Goal: Task Accomplishment & Management: Complete application form

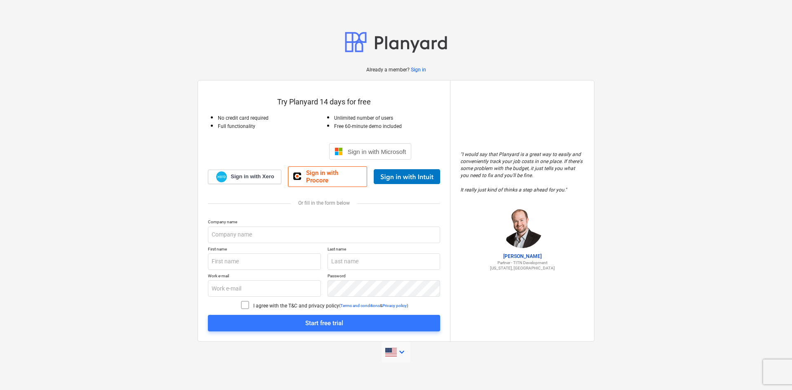
click at [404, 347] on icon "keyboard_arrow_down" at bounding box center [402, 352] width 10 height 10
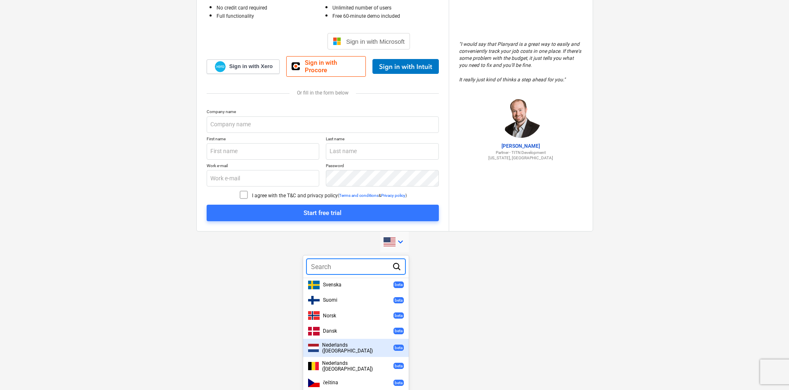
scroll to position [220, 0]
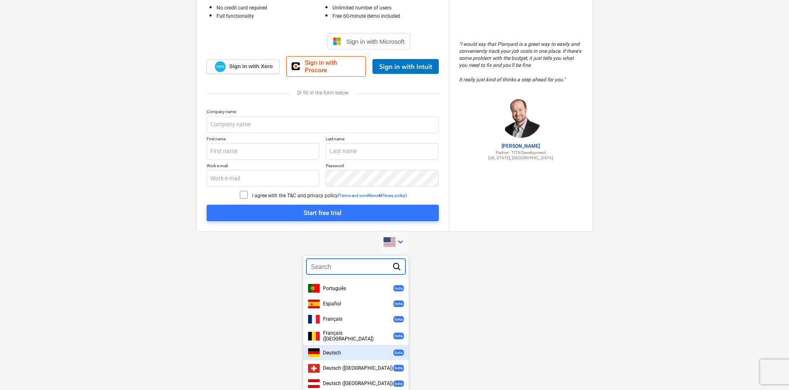
click at [348, 348] on div "Deutsch beta" at bounding box center [356, 352] width 96 height 9
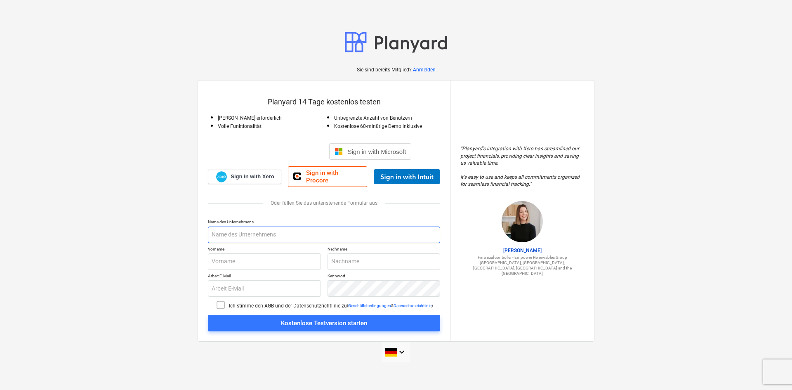
drag, startPoint x: 248, startPoint y: 229, endPoint x: 255, endPoint y: 231, distance: 7.4
click at [248, 229] on input "text" at bounding box center [324, 235] width 232 height 17
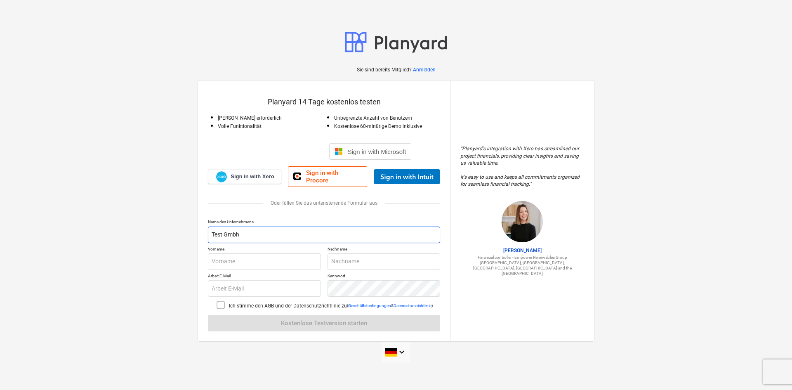
type input "Test Gmbh"
type input "s"
type input "tobu"
type input "[PERSON_NAME]"
type input "[EMAIL_ADDRESS][DOMAIN_NAME]"
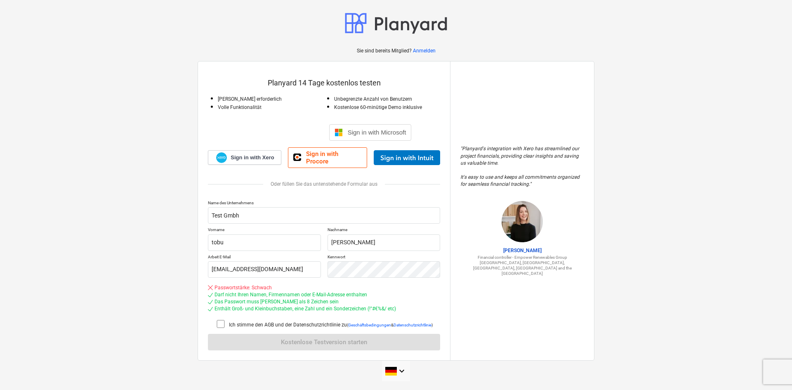
click at [224, 316] on div "Name des Unternehmens Test Gmbh Vorname tobu Nachname [PERSON_NAME] Arbeit E-Ma…" at bounding box center [324, 275] width 232 height 151
click at [220, 322] on icon at bounding box center [221, 324] width 10 height 10
click at [263, 269] on div "Arbeit E-Mail [EMAIL_ADDRESS][DOMAIN_NAME] [GEOGRAPHIC_DATA]" at bounding box center [324, 266] width 232 height 24
click at [295, 268] on div "Arbeit E-Mail [EMAIL_ADDRESS][DOMAIN_NAME] [GEOGRAPHIC_DATA]" at bounding box center [324, 266] width 232 height 24
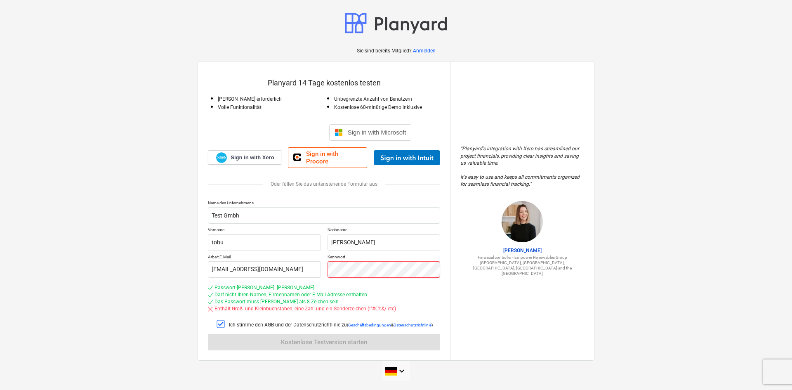
click at [316, 255] on div "Arbeit E-Mail [EMAIL_ADDRESS][DOMAIN_NAME] [GEOGRAPHIC_DATA]" at bounding box center [324, 266] width 232 height 24
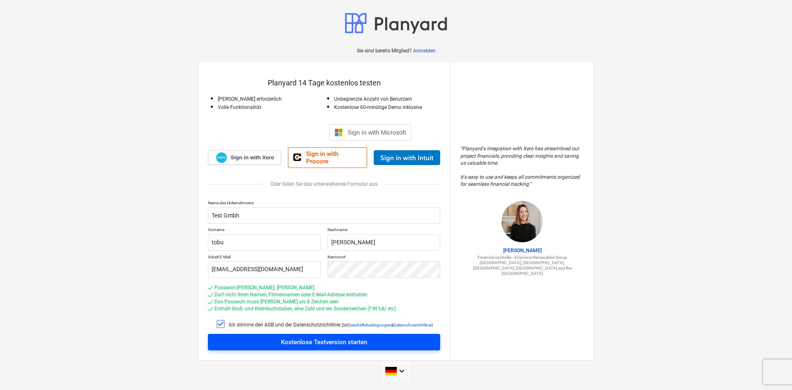
click at [323, 340] on div "Kostenlose Testversion starten" at bounding box center [324, 342] width 86 height 11
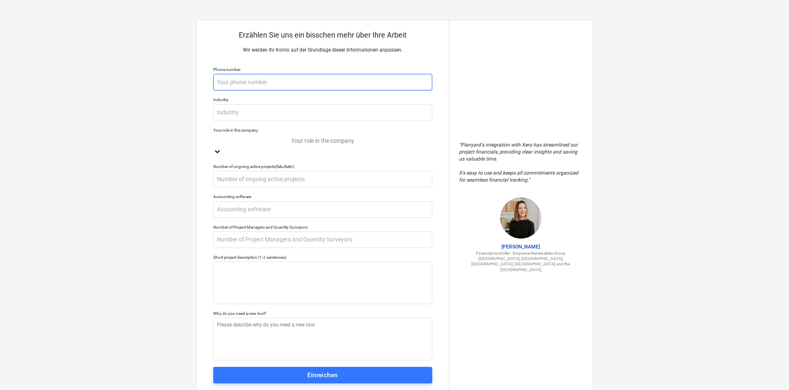
click at [312, 83] on input "text" at bounding box center [322, 82] width 219 height 17
click at [317, 377] on button "Einreichen" at bounding box center [322, 375] width 219 height 17
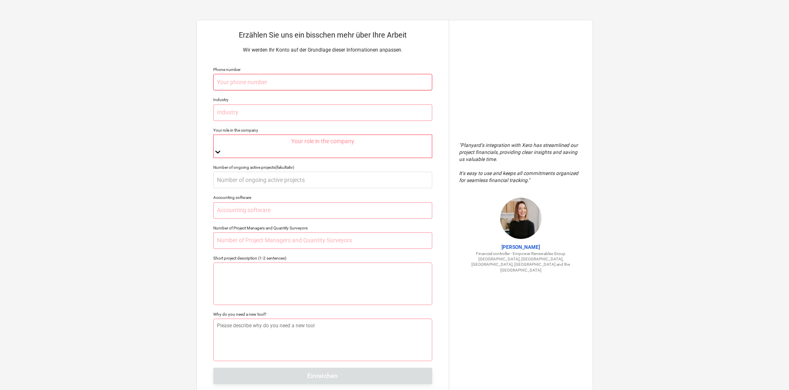
click at [294, 85] on input "text" at bounding box center [322, 82] width 219 height 17
type input "004915123456789"
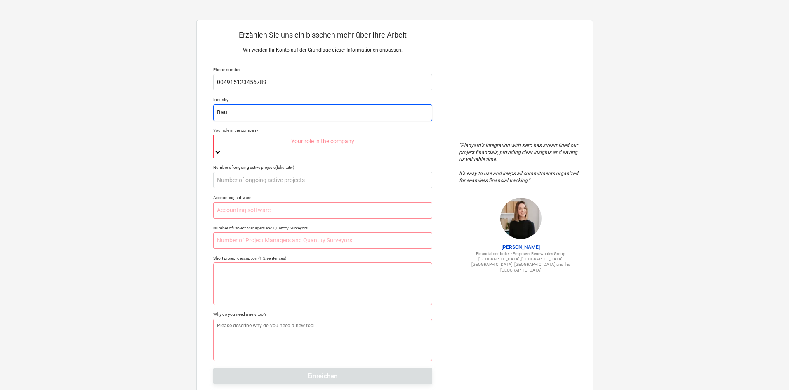
type input "Bau"
click at [222, 148] on icon at bounding box center [218, 152] width 8 height 8
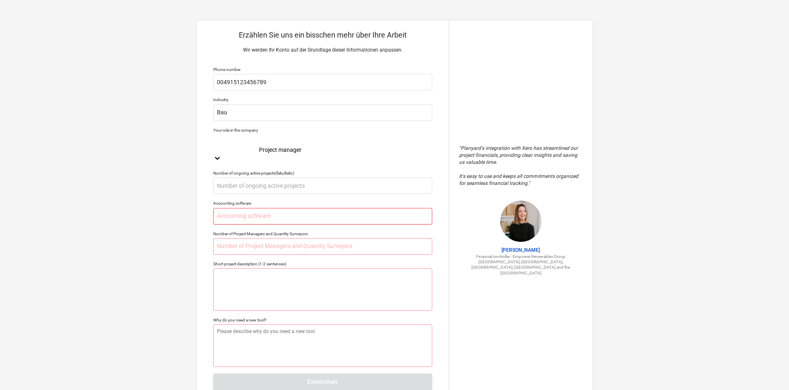
click at [268, 208] on input "text" at bounding box center [322, 216] width 219 height 17
type input "-"
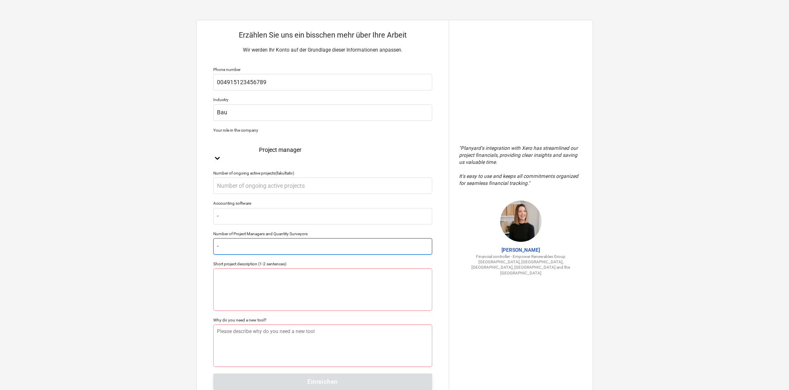
type input "-"
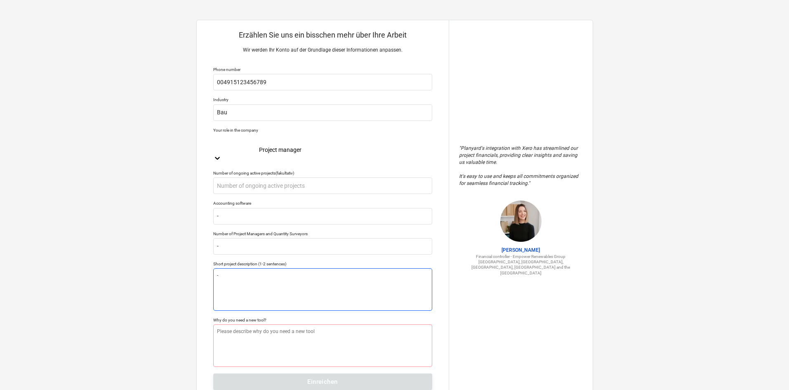
type textarea "-"
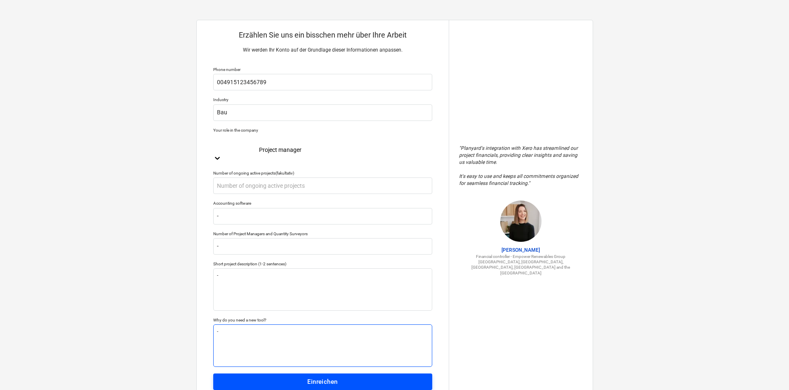
type textarea "-"
click at [332, 376] on div "Einreichen" at bounding box center [322, 381] width 30 height 11
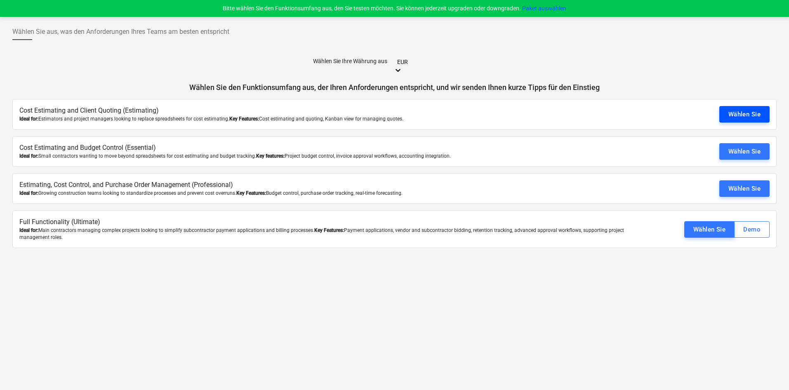
click at [745, 109] on div "Wählen Sie" at bounding box center [745, 114] width 32 height 11
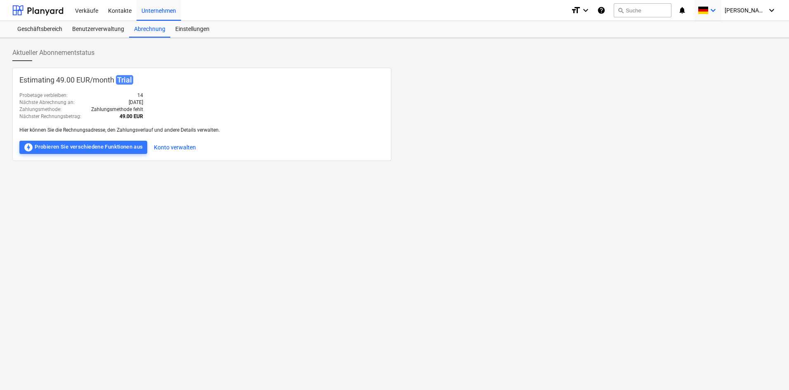
click at [718, 12] on icon "keyboard_arrow_down" at bounding box center [713, 10] width 10 height 10
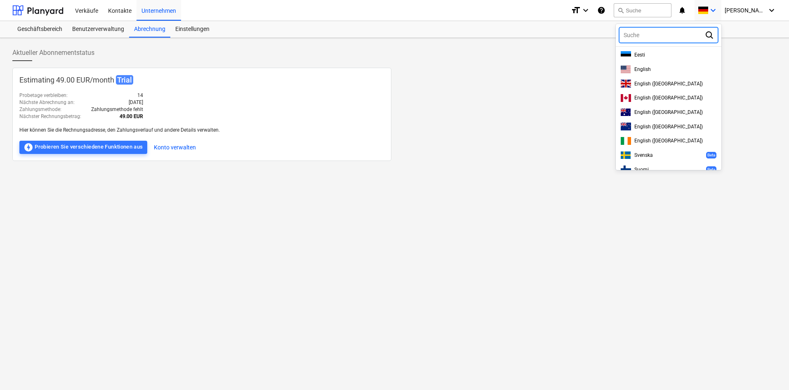
scroll to position [155, 0]
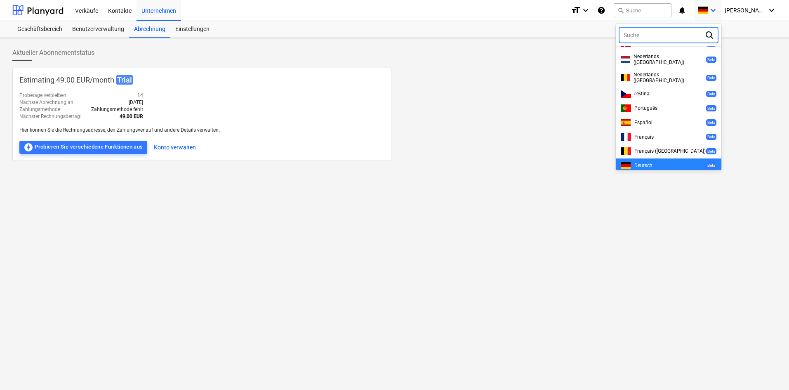
click at [455, 127] on div at bounding box center [394, 195] width 789 height 390
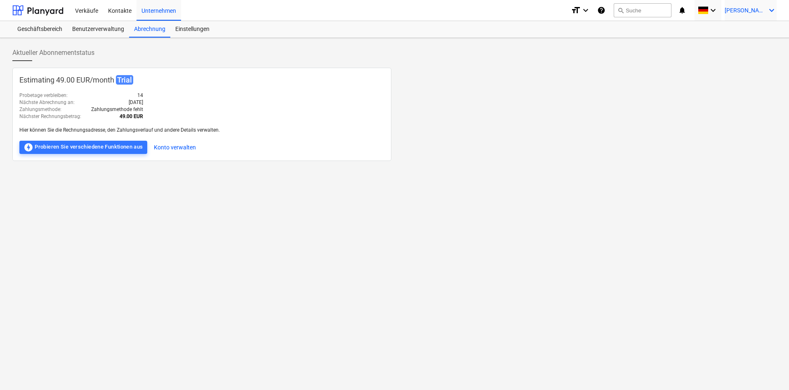
click at [759, 8] on span "[PERSON_NAME]" at bounding box center [745, 10] width 41 height 7
click at [756, 47] on div "Einstellungen" at bounding box center [752, 53] width 50 height 13
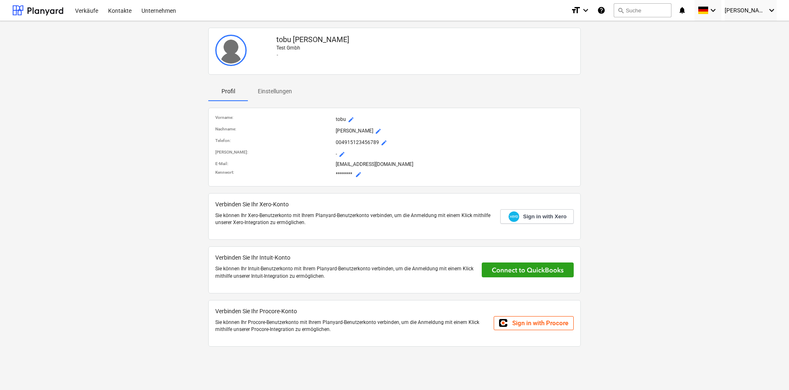
click at [281, 93] on p "Einstellungen" at bounding box center [275, 91] width 34 height 9
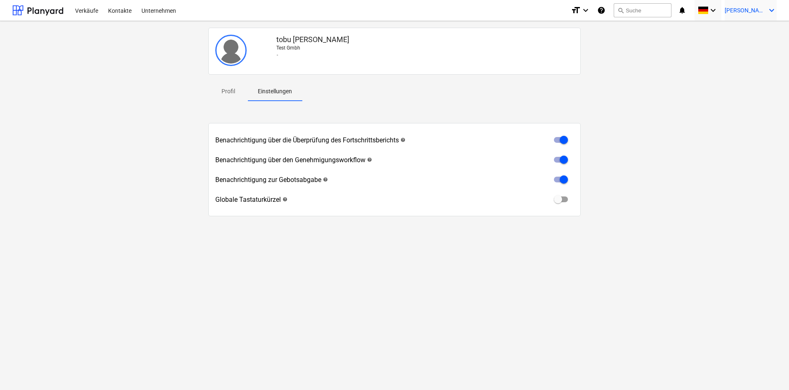
click at [765, 8] on span "[PERSON_NAME]" at bounding box center [745, 10] width 41 height 7
click at [749, 47] on div "Einstellungen" at bounding box center [752, 53] width 50 height 13
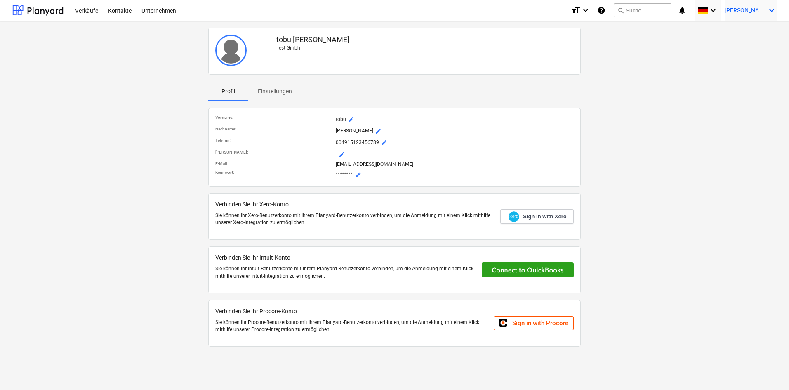
click at [768, 11] on icon "keyboard_arrow_down" at bounding box center [772, 10] width 10 height 10
click at [750, 47] on div "Einstellungen" at bounding box center [752, 53] width 50 height 13
